Goal: Navigation & Orientation: Find specific page/section

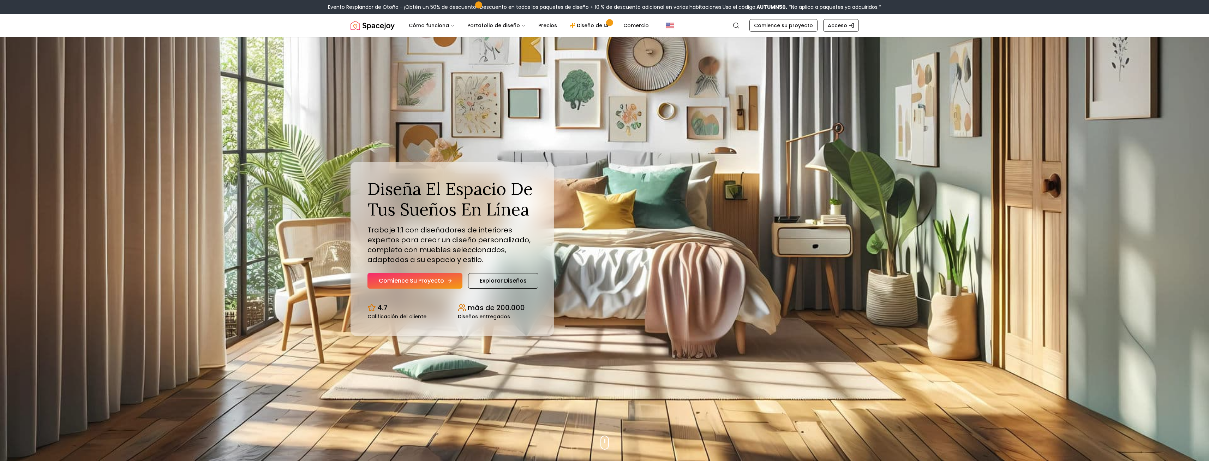
click at [416, 279] on font "Comience su proyecto" at bounding box center [411, 280] width 65 height 8
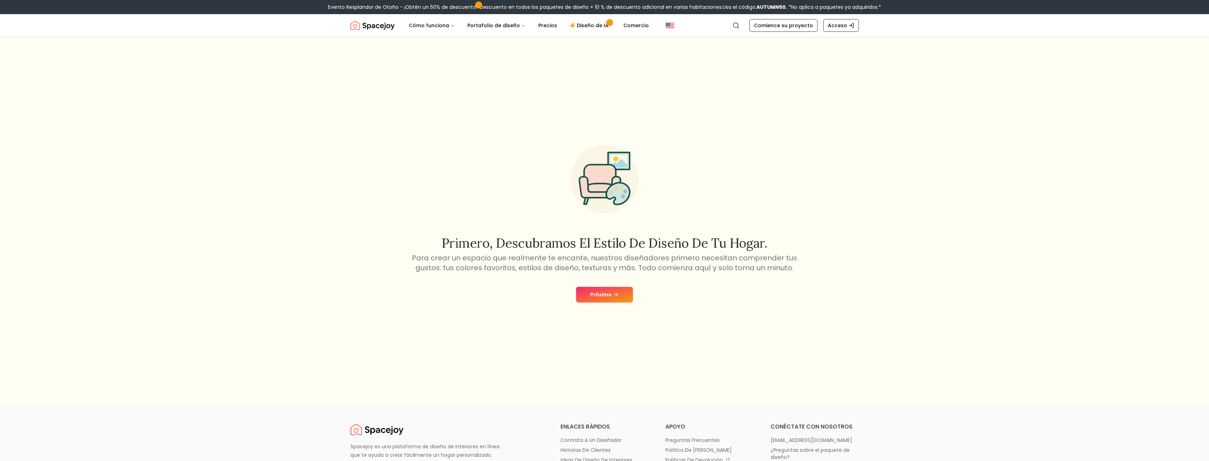
click at [623, 288] on button "Próximo" at bounding box center [604, 295] width 57 height 16
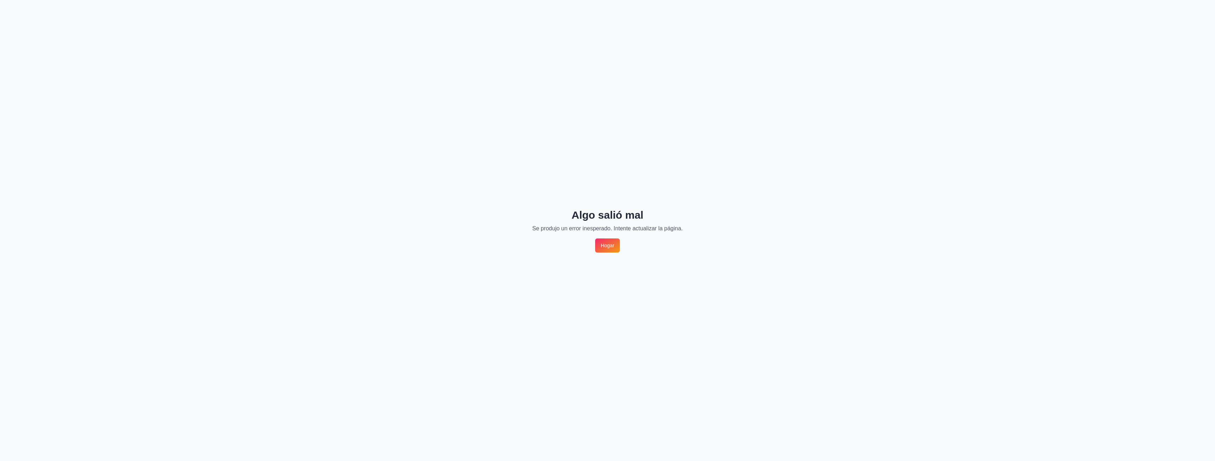
click at [614, 244] on font "Hogar" at bounding box center [607, 246] width 13 height 6
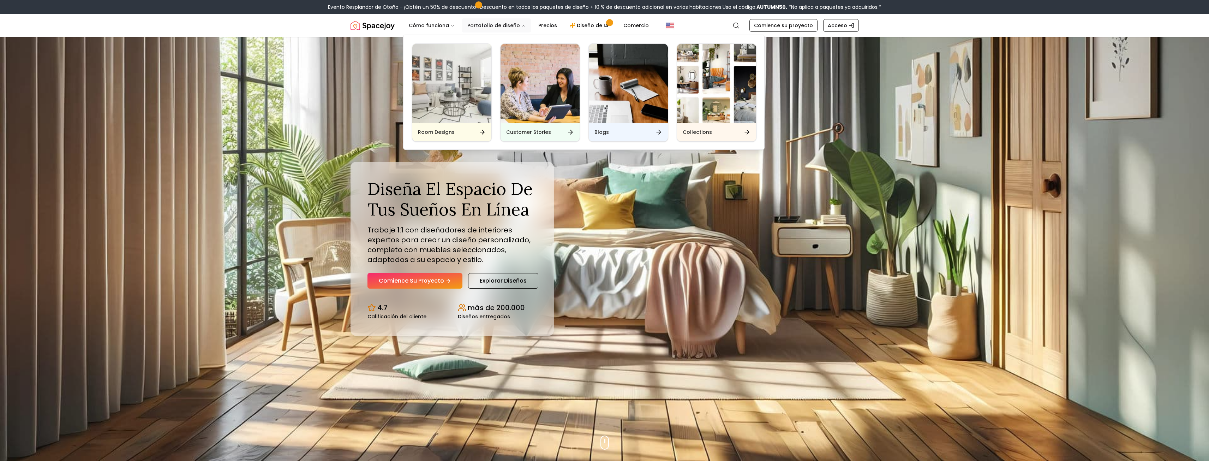
click at [516, 25] on button "Portafolio de diseño" at bounding box center [497, 25] width 70 height 14
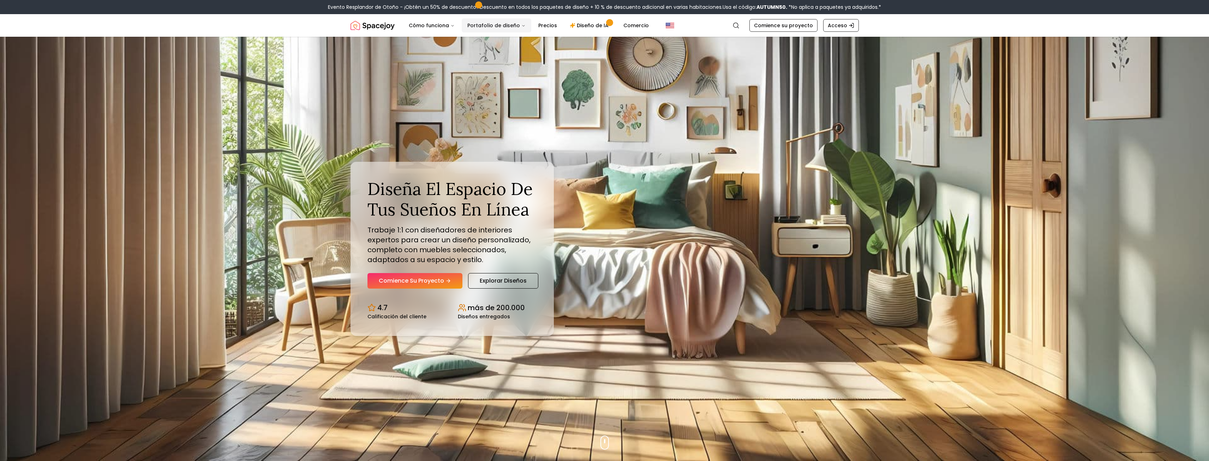
click at [504, 26] on font "Portafolio de diseño" at bounding box center [494, 25] width 53 height 7
click at [497, 21] on button "Portafolio de diseño" at bounding box center [497, 25] width 70 height 14
click at [497, 24] on font "Portafolio de diseño" at bounding box center [494, 25] width 53 height 7
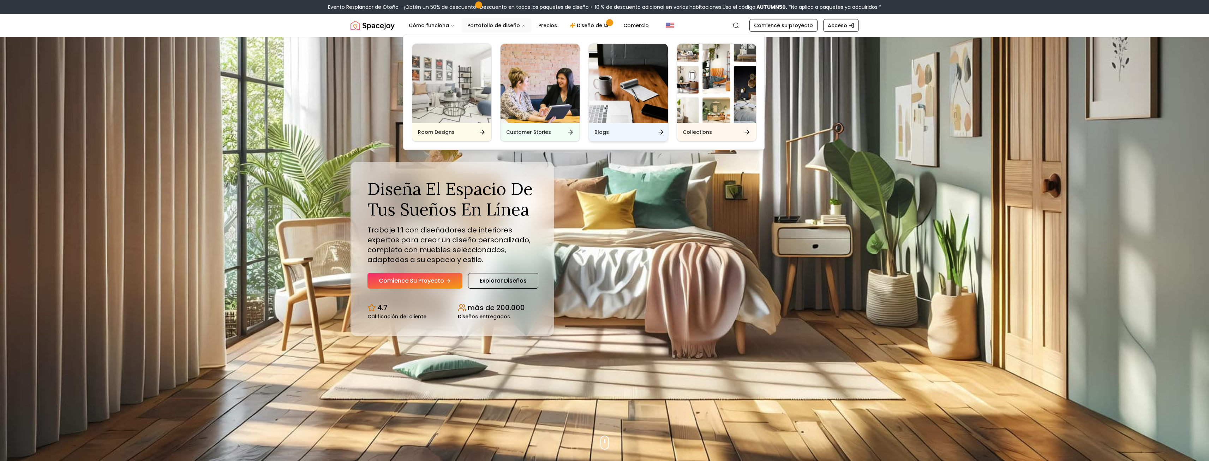
click at [638, 117] on img "Principal" at bounding box center [628, 83] width 79 height 79
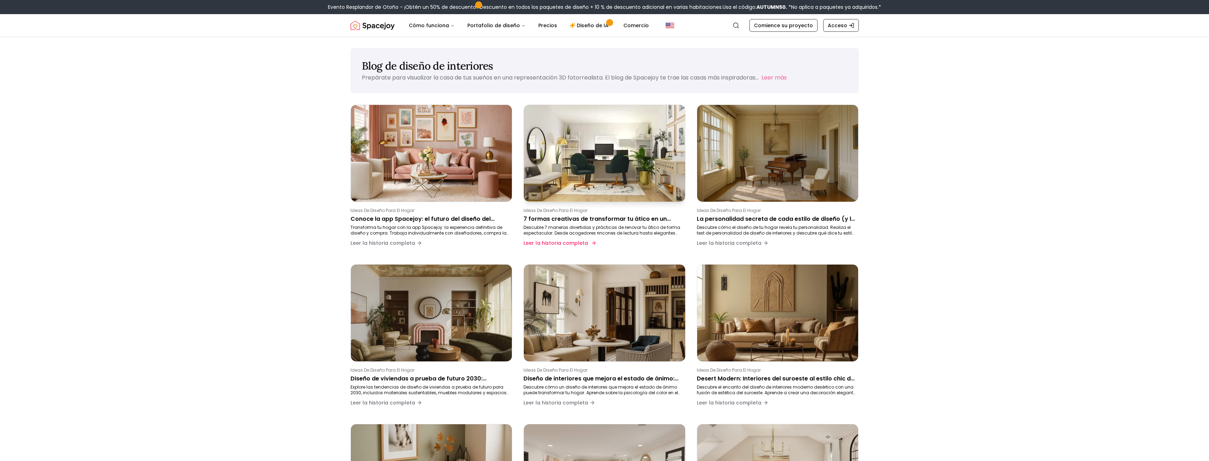
click at [617, 160] on img at bounding box center [604, 153] width 169 height 102
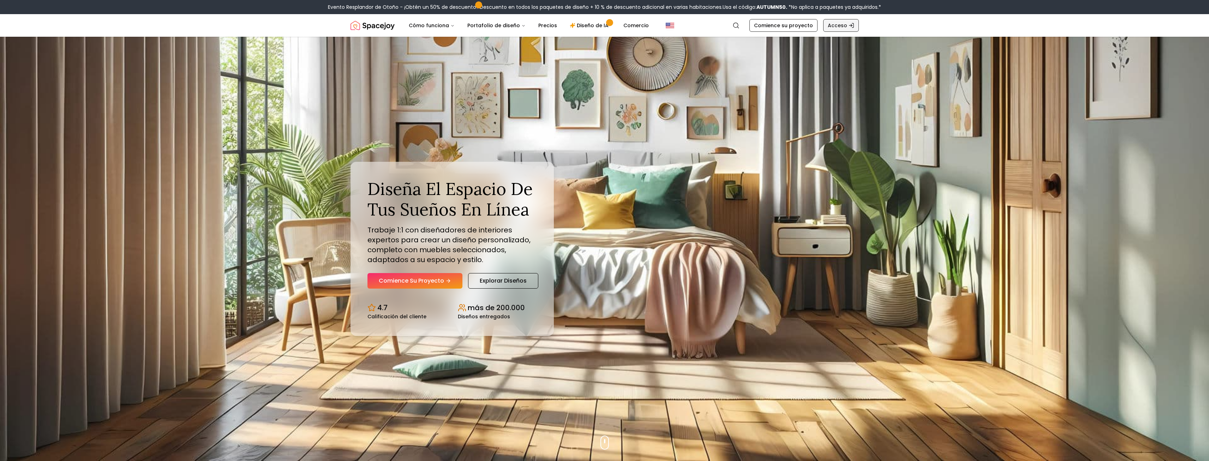
click at [853, 25] on icon "Global" at bounding box center [852, 26] width 6 height 6
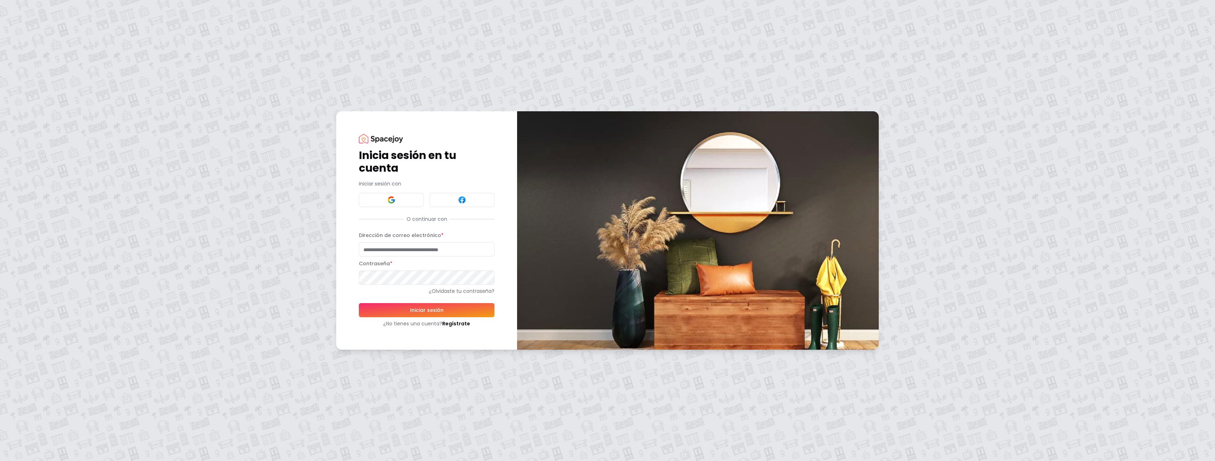
click at [408, 250] on input "Dirección de correo electrónico *" at bounding box center [427, 249] width 136 height 14
type input "*"
type input "**********"
click at [445, 311] on button "Iniciar sesión" at bounding box center [427, 310] width 136 height 14
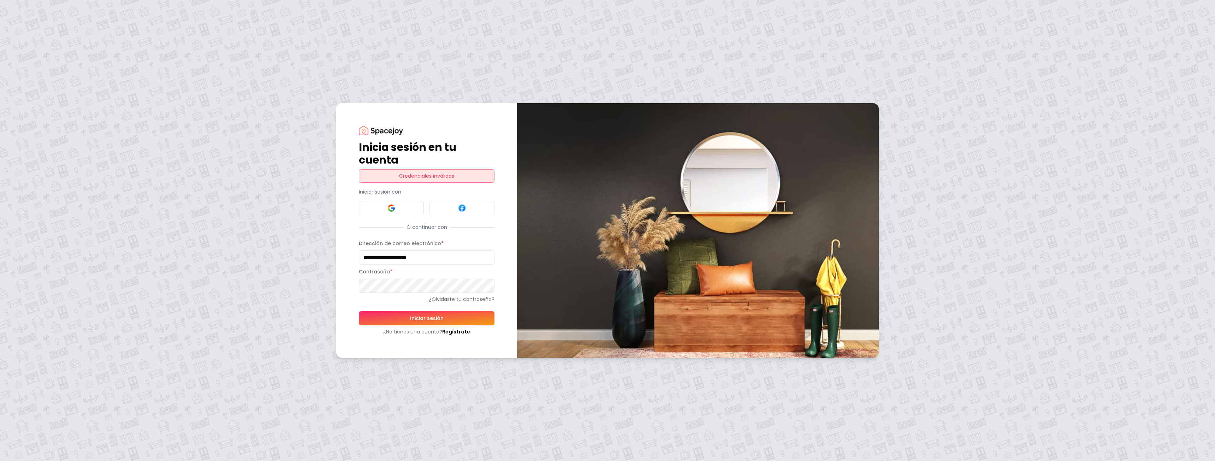
click at [399, 175] on font "Credenciales inválidas" at bounding box center [426, 175] width 55 height 7
click at [375, 212] on button at bounding box center [391, 208] width 65 height 14
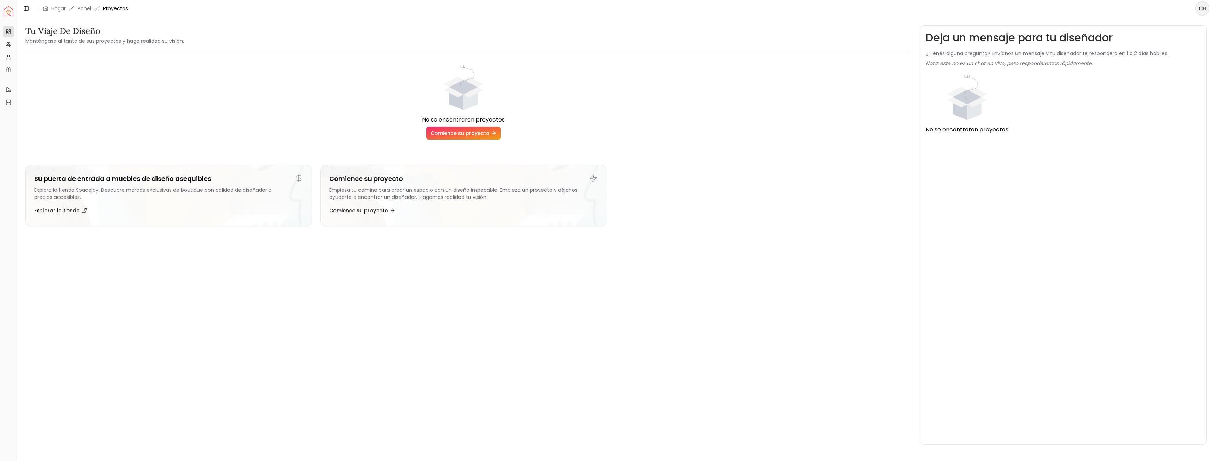
click at [487, 135] on font "Comience su proyecto" at bounding box center [459, 133] width 59 height 7
click at [9, 36] on link "Proyectos" at bounding box center [8, 31] width 11 height 11
click at [10, 42] on icon at bounding box center [9, 45] width 6 height 6
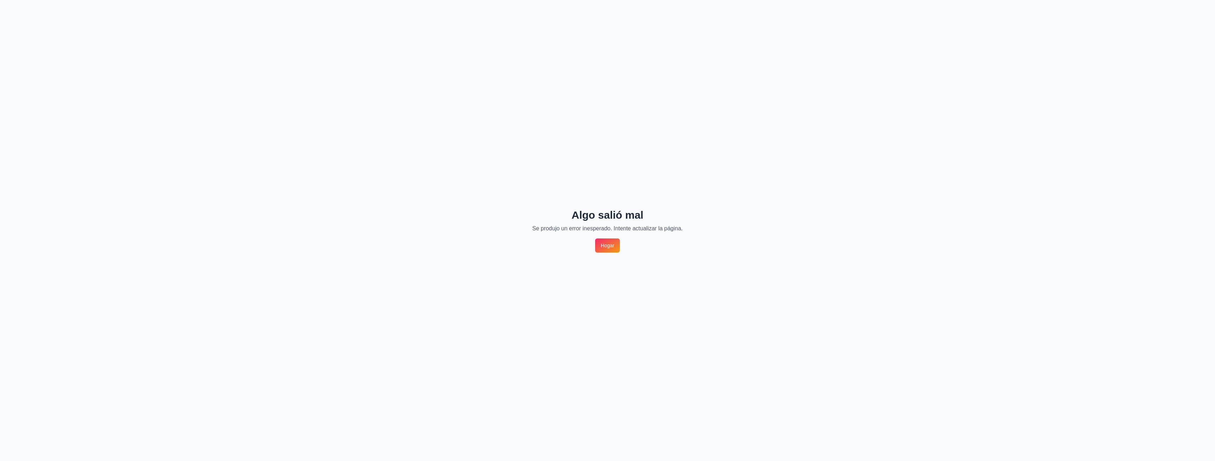
click at [607, 243] on font "Hogar" at bounding box center [607, 246] width 13 height 6
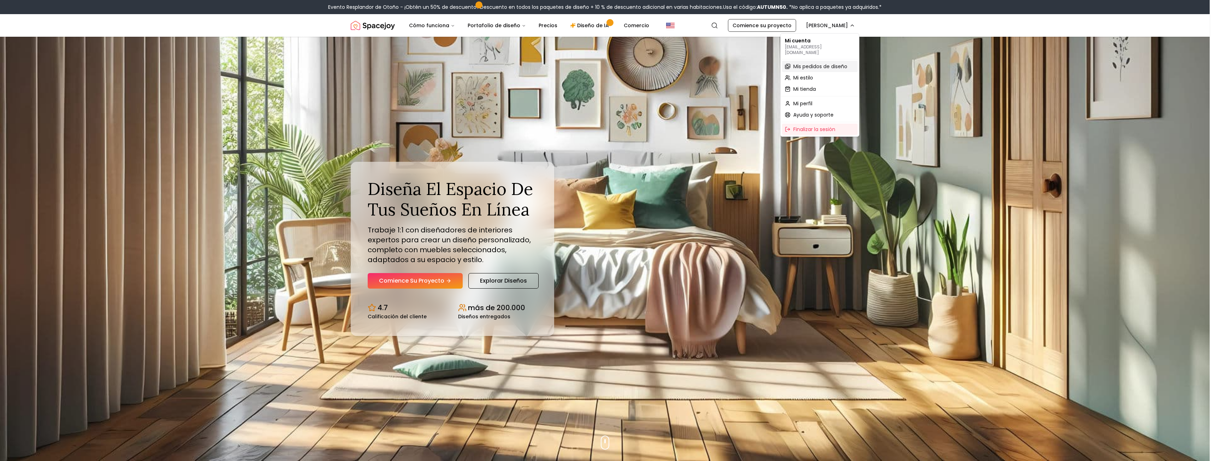
click at [824, 63] on font "Mis pedidos de diseño" at bounding box center [820, 66] width 54 height 7
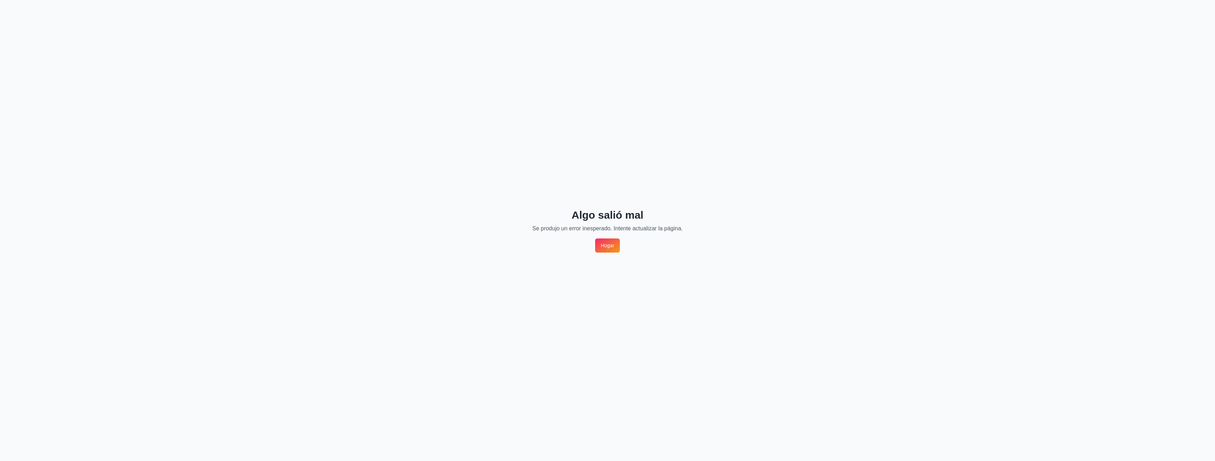
click at [615, 241] on link "Hogar" at bounding box center [607, 245] width 25 height 14
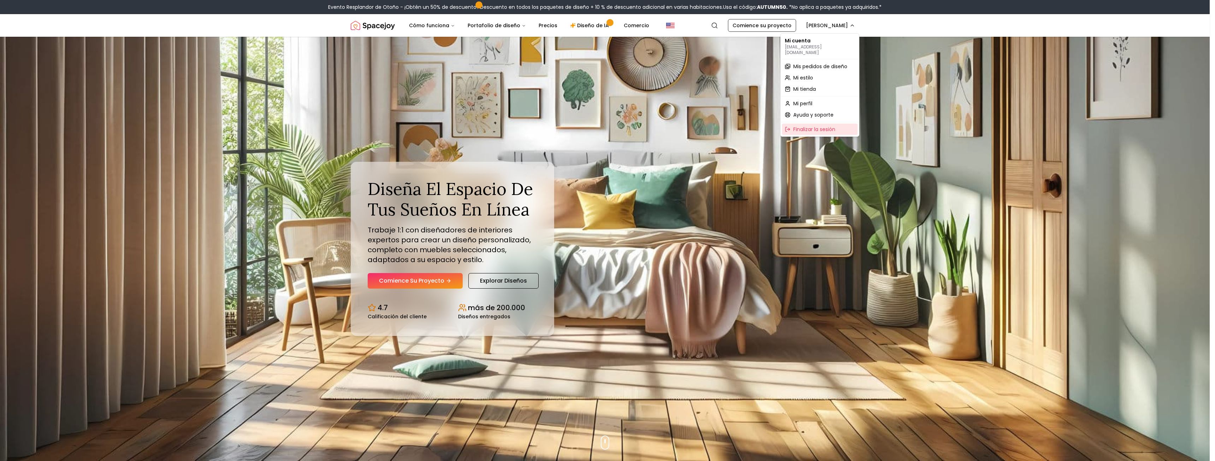
click at [821, 126] on font "Finalizar la sesión" at bounding box center [814, 129] width 42 height 7
